Goal: Information Seeking & Learning: Find specific fact

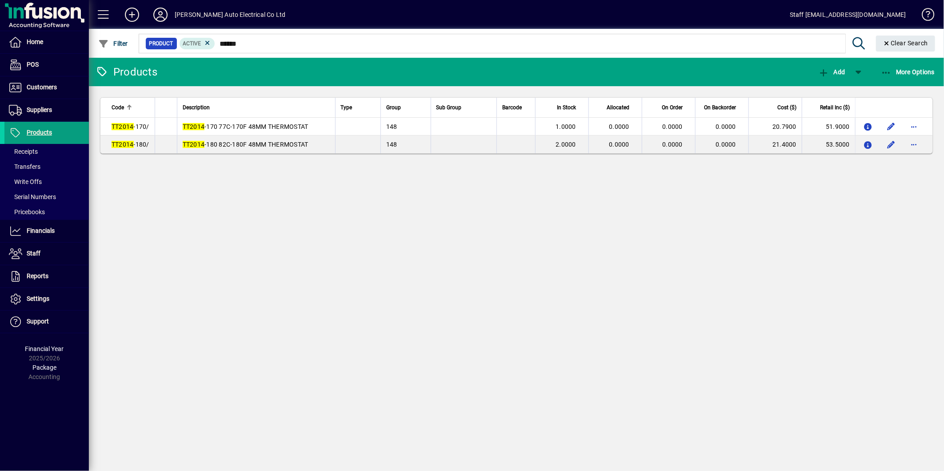
drag, startPoint x: 0, startPoint y: 286, endPoint x: -2, endPoint y: 166, distance: 120.0
click at [0, 166] on html "Home POS Customers Invoices Payments Quotes Communications Suppliers Invoices P…" at bounding box center [472, 235] width 944 height 471
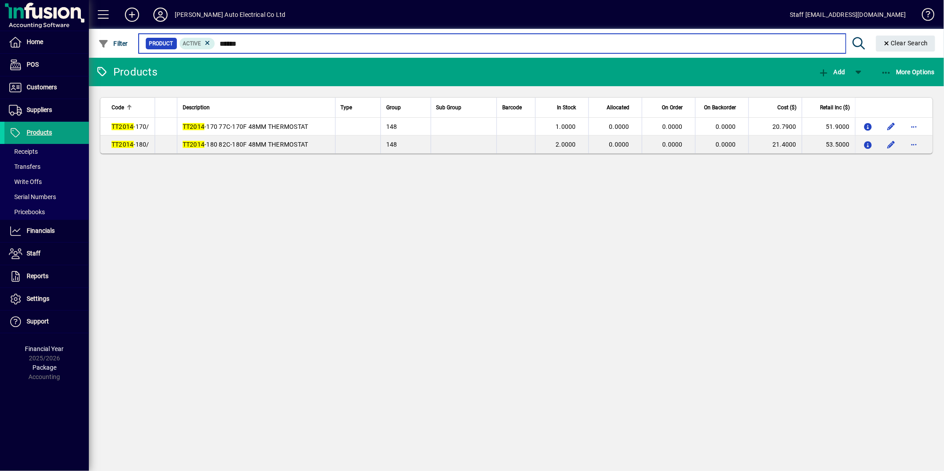
click at [258, 48] on input "******" at bounding box center [526, 43] width 623 height 12
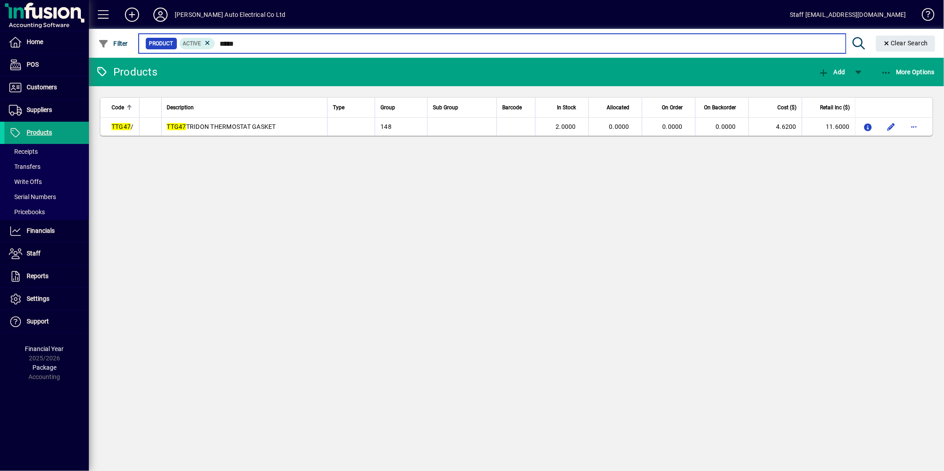
type input "*****"
